Goal: Task Accomplishment & Management: Use online tool/utility

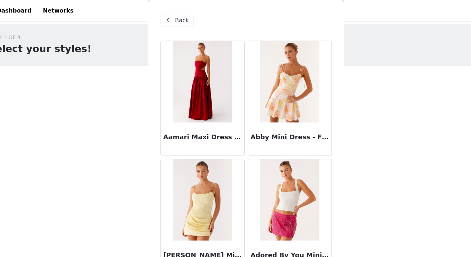
click at [177, 15] on span "Back" at bounding box center [179, 18] width 12 height 8
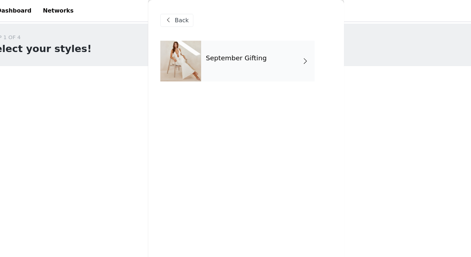
click at [206, 47] on div "September Gifting" at bounding box center [246, 54] width 100 height 36
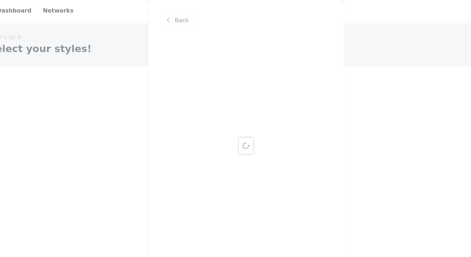
click at [176, 18] on div at bounding box center [235, 128] width 471 height 257
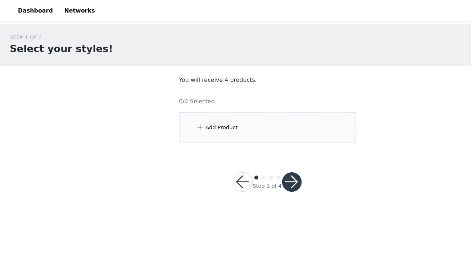
click at [199, 110] on div "Add Product" at bounding box center [195, 112] width 28 height 7
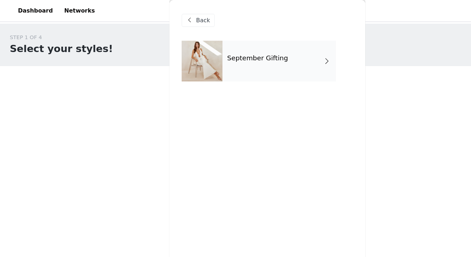
click at [212, 55] on h4 "September Gifting" at bounding box center [227, 51] width 54 height 6
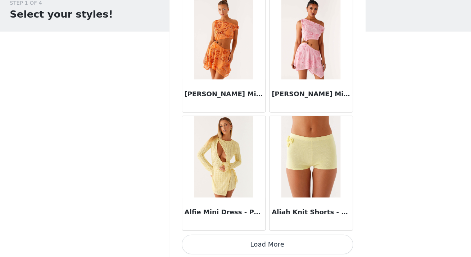
click at [243, 250] on button "Load More" at bounding box center [235, 246] width 151 height 17
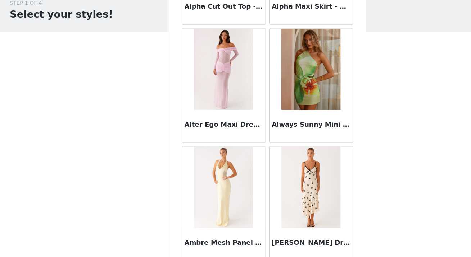
scroll to position [1884, 0]
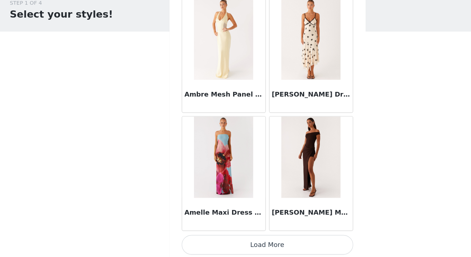
click at [243, 250] on button "Load More" at bounding box center [235, 246] width 151 height 17
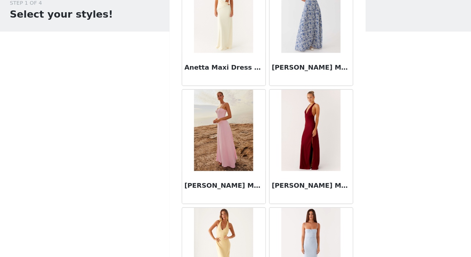
scroll to position [2905, 0]
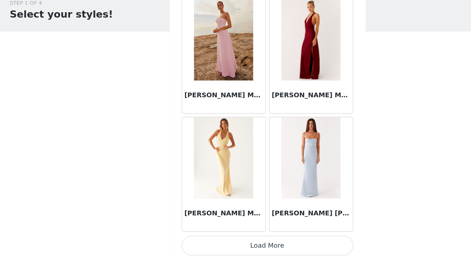
click at [241, 239] on button "Load More" at bounding box center [235, 247] width 151 height 17
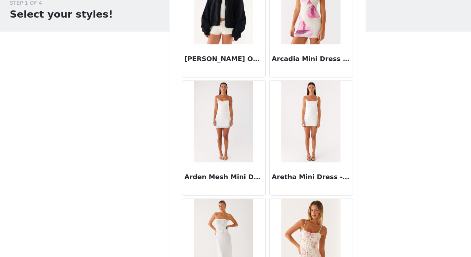
scroll to position [3136, 0]
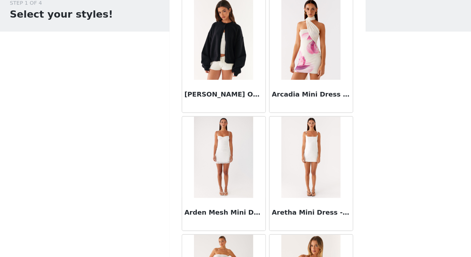
click at [193, 67] on img at bounding box center [197, 65] width 52 height 72
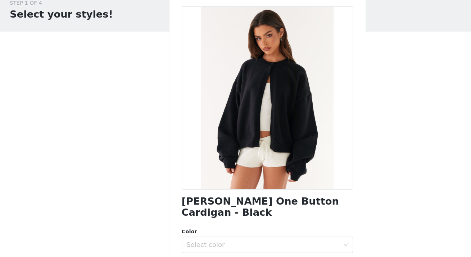
scroll to position [0, 0]
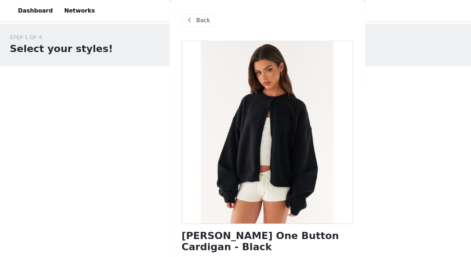
click at [175, 15] on span "Back" at bounding box center [179, 18] width 12 height 8
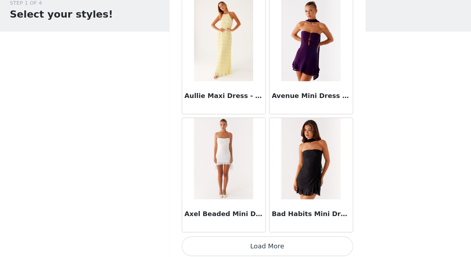
click at [224, 242] on button "Load More" at bounding box center [235, 247] width 151 height 17
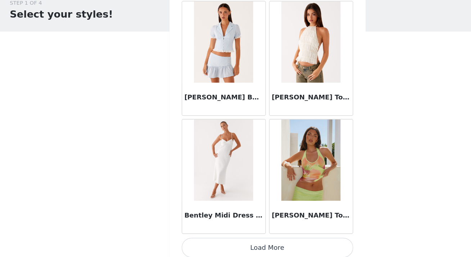
scroll to position [5011, 0]
click at [244, 242] on button "Load More" at bounding box center [235, 248] width 151 height 17
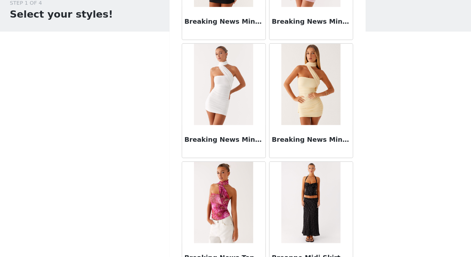
scroll to position [6053, 0]
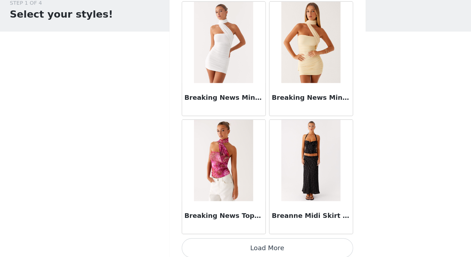
click at [236, 245] on button "Load More" at bounding box center [235, 249] width 151 height 17
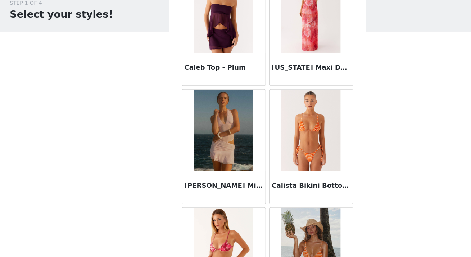
scroll to position [7041, 0]
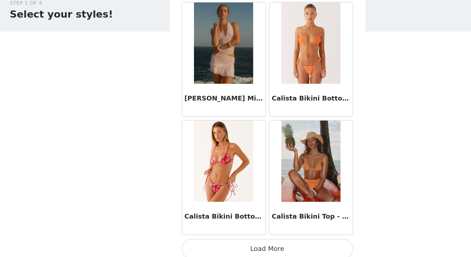
click at [236, 245] on button "Load More" at bounding box center [235, 250] width 151 height 17
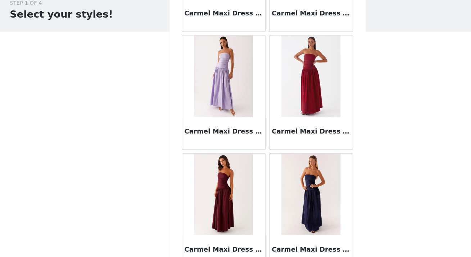
scroll to position [8125, 0]
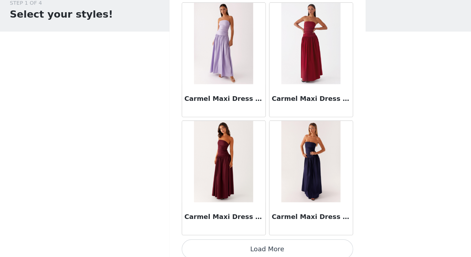
click at [236, 245] on button "Load More" at bounding box center [235, 250] width 151 height 17
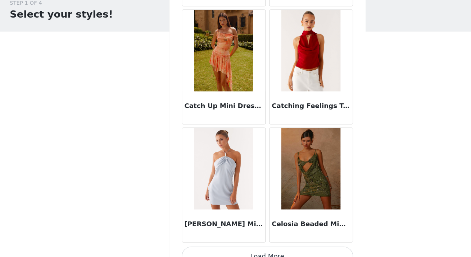
scroll to position [9175, 0]
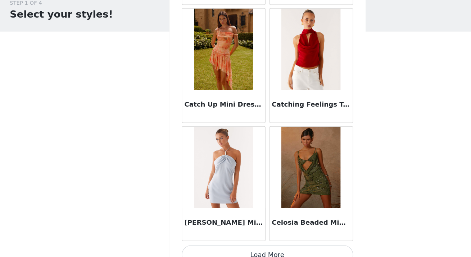
click at [236, 247] on button "Load More" at bounding box center [235, 255] width 151 height 17
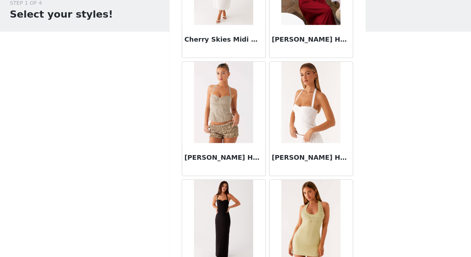
scroll to position [10018, 0]
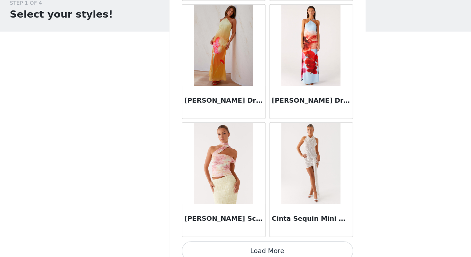
click at [236, 245] on button "Load More" at bounding box center [235, 251] width 151 height 17
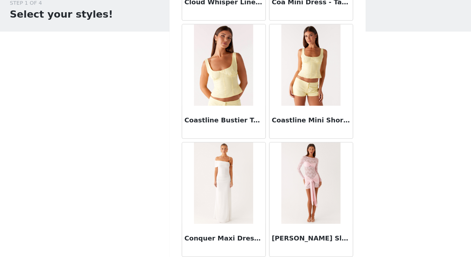
scroll to position [11090, 0]
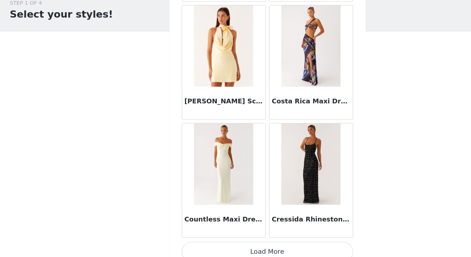
click at [236, 245] on button "Load More" at bounding box center [235, 252] width 151 height 17
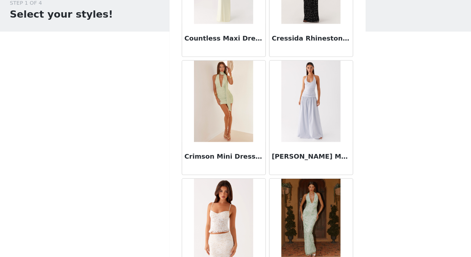
scroll to position [11430, 0]
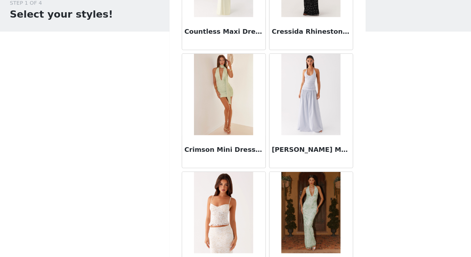
click at [211, 123] on img at bounding box center [197, 114] width 52 height 72
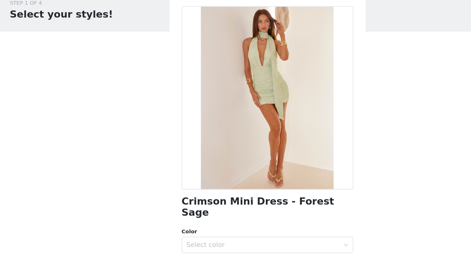
scroll to position [0, 0]
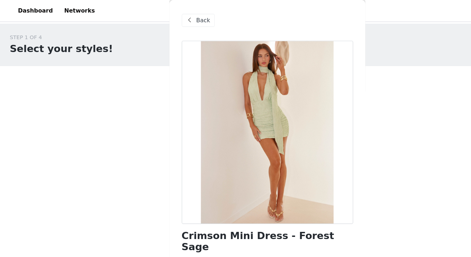
click at [171, 14] on span at bounding box center [167, 18] width 9 height 9
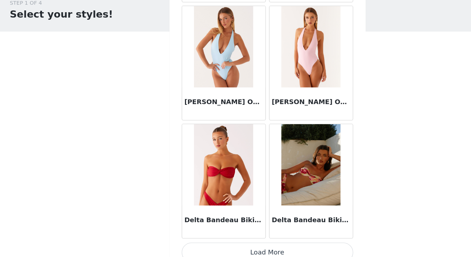
click at [241, 245] on button "Load More" at bounding box center [235, 253] width 151 height 17
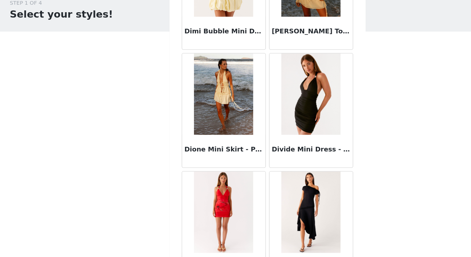
scroll to position [13348, 0]
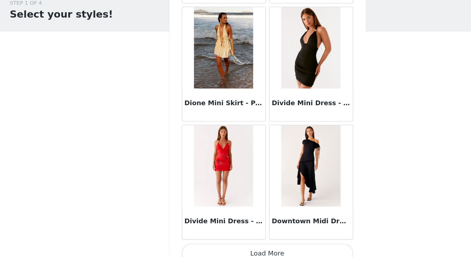
click at [235, 247] on button "Load More" at bounding box center [235, 254] width 151 height 17
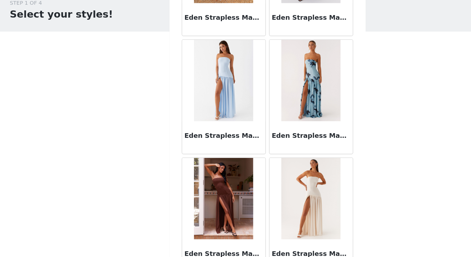
scroll to position [14390, 0]
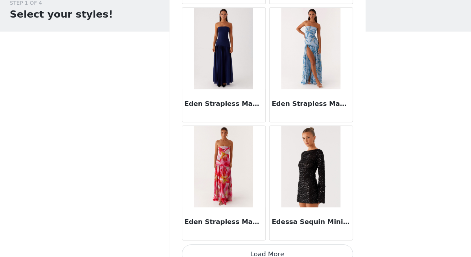
click at [236, 249] on button "Load More" at bounding box center [235, 254] width 151 height 17
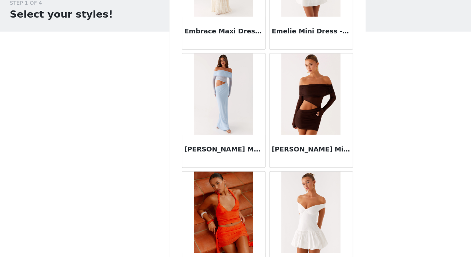
scroll to position [15432, 0]
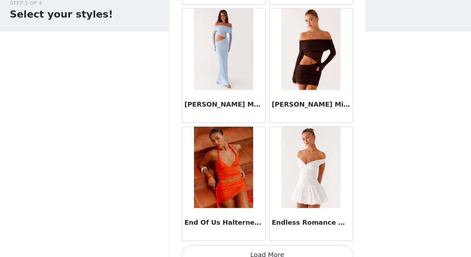
click at [237, 247] on button "Load More" at bounding box center [235, 255] width 151 height 17
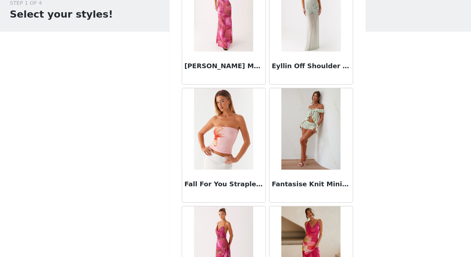
scroll to position [16475, 0]
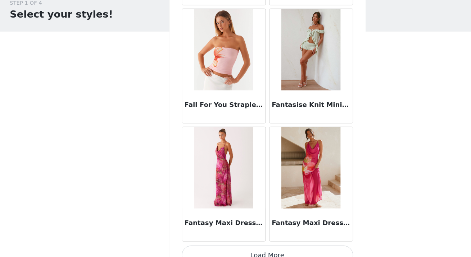
click at [236, 247] on button "Load More" at bounding box center [235, 255] width 151 height 17
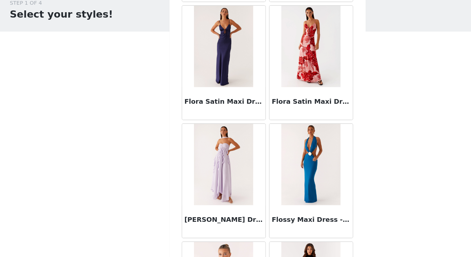
scroll to position [17517, 0]
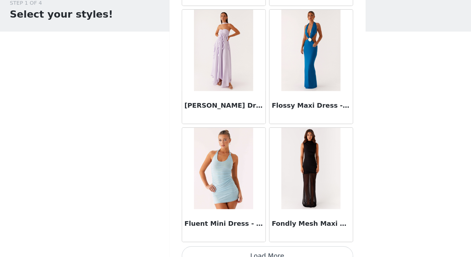
click at [234, 248] on button "Load More" at bounding box center [235, 256] width 151 height 17
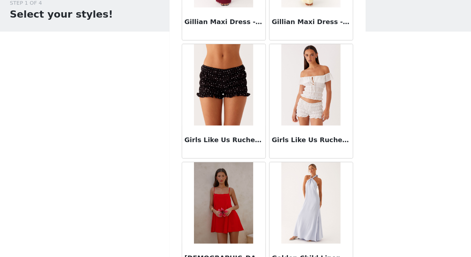
scroll to position [18355, 0]
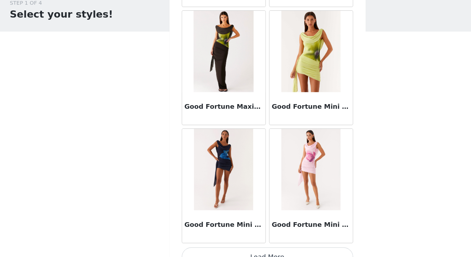
click at [237, 249] on button "Load More" at bounding box center [235, 257] width 151 height 17
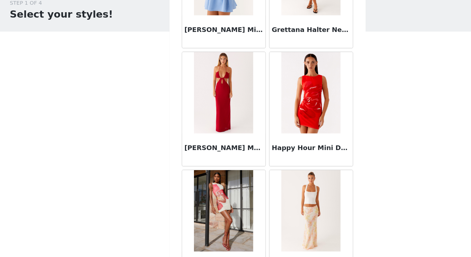
scroll to position [19160, 0]
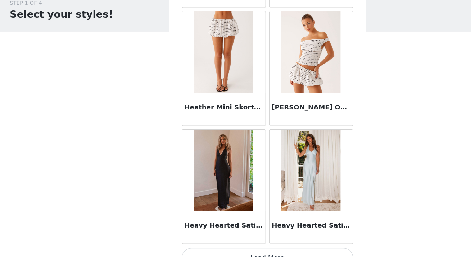
click at [234, 250] on button "Load More" at bounding box center [235, 258] width 151 height 17
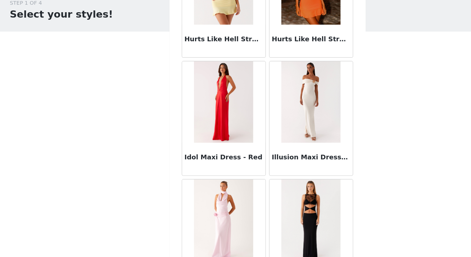
scroll to position [20643, 0]
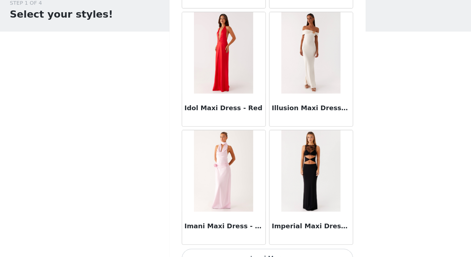
click at [238, 250] on button "Load More" at bounding box center [235, 258] width 151 height 17
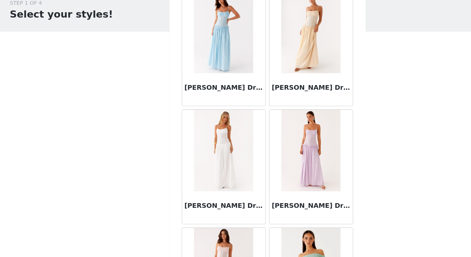
scroll to position [21686, 0]
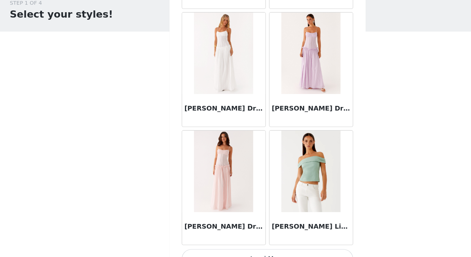
click at [238, 251] on button "Load More" at bounding box center [235, 259] width 151 height 17
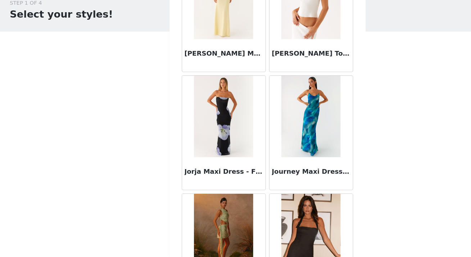
scroll to position [22728, 0]
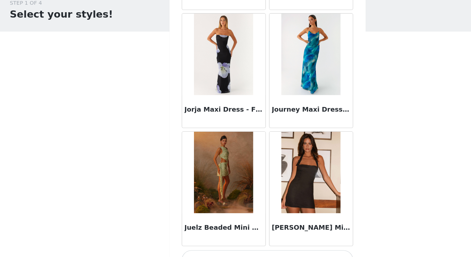
click at [239, 251] on button "Load More" at bounding box center [235, 259] width 151 height 17
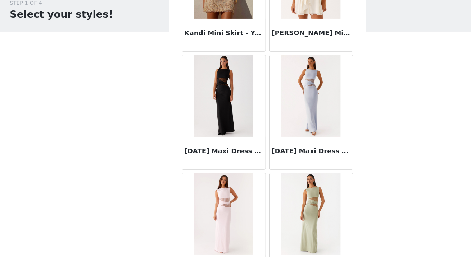
scroll to position [23770, 0]
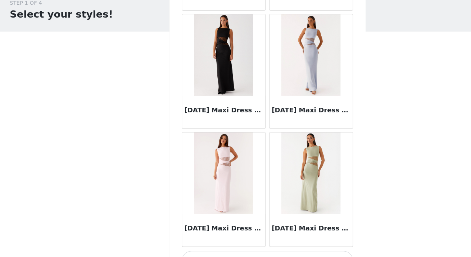
click at [235, 252] on button "Load More" at bounding box center [235, 260] width 151 height 17
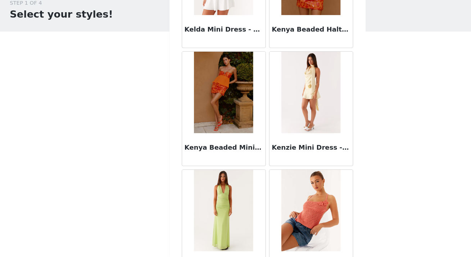
scroll to position [24812, 0]
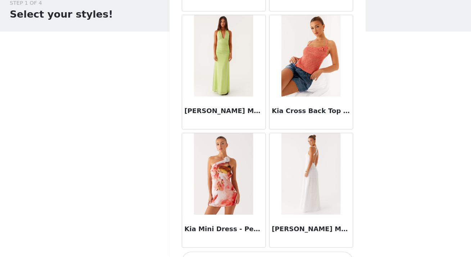
click at [254, 253] on button "Load More" at bounding box center [235, 261] width 151 height 17
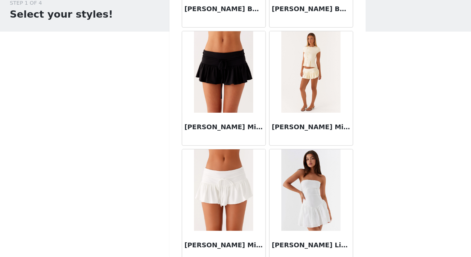
scroll to position [25854, 0]
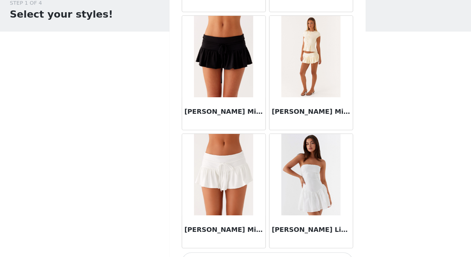
click at [245, 254] on button "Load More" at bounding box center [235, 262] width 151 height 17
